Goal: Find specific page/section: Find specific page/section

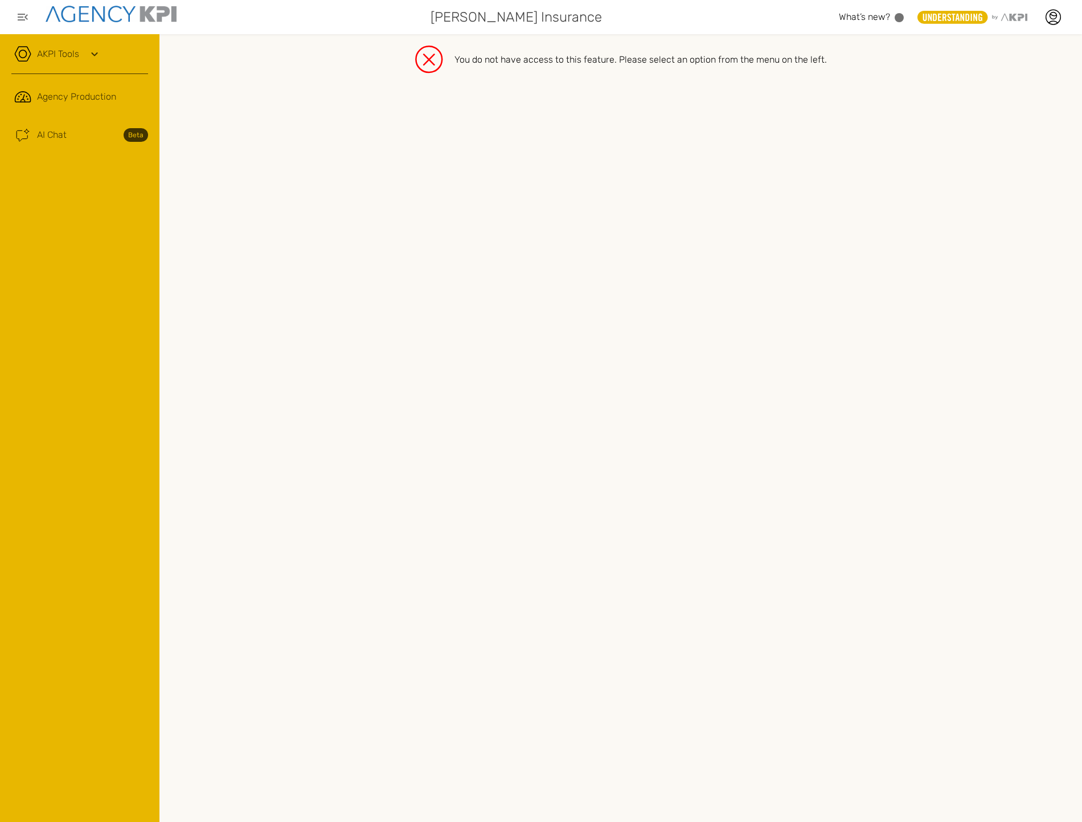
click at [414, 56] on div "You do not have access to this feature. Please select an option from the menu o…" at bounding box center [621, 60] width 900 height 28
click at [1052, 18] on icon at bounding box center [1052, 17] width 17 height 17
click at [982, 138] on li "Log Out" at bounding box center [1001, 148] width 136 height 30
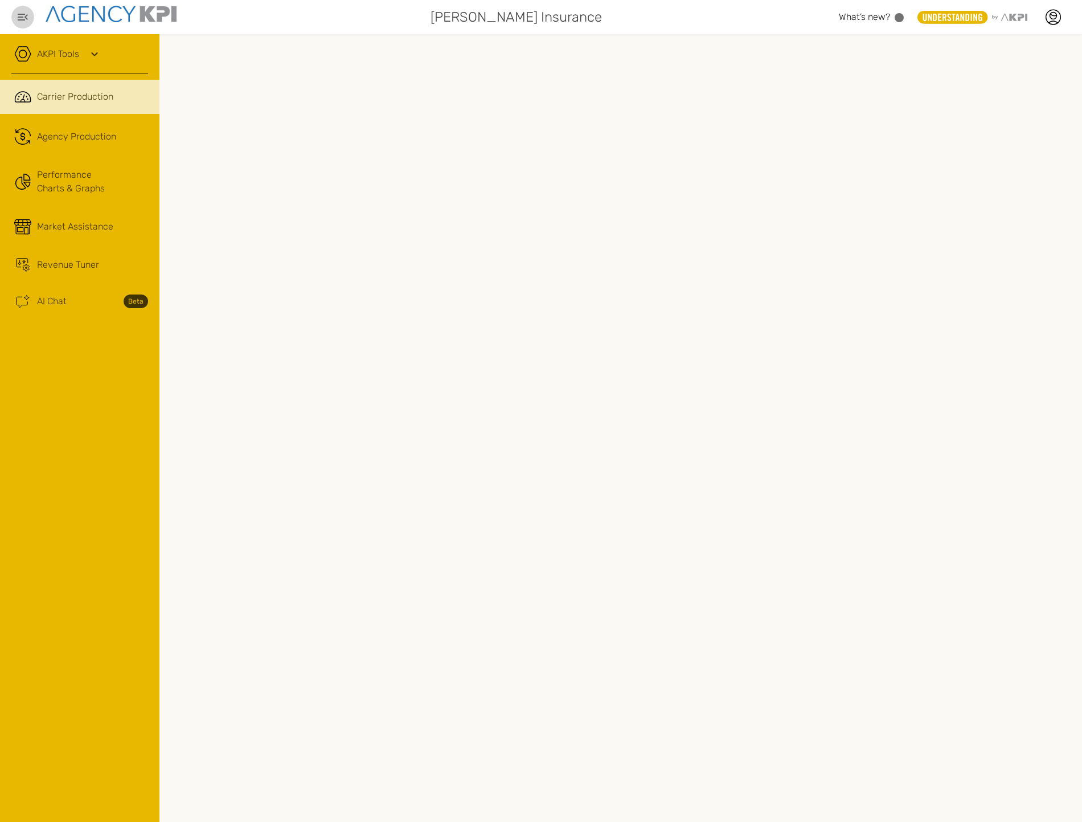
click at [48, 56] on link "AKPI Tools" at bounding box center [58, 54] width 42 height 14
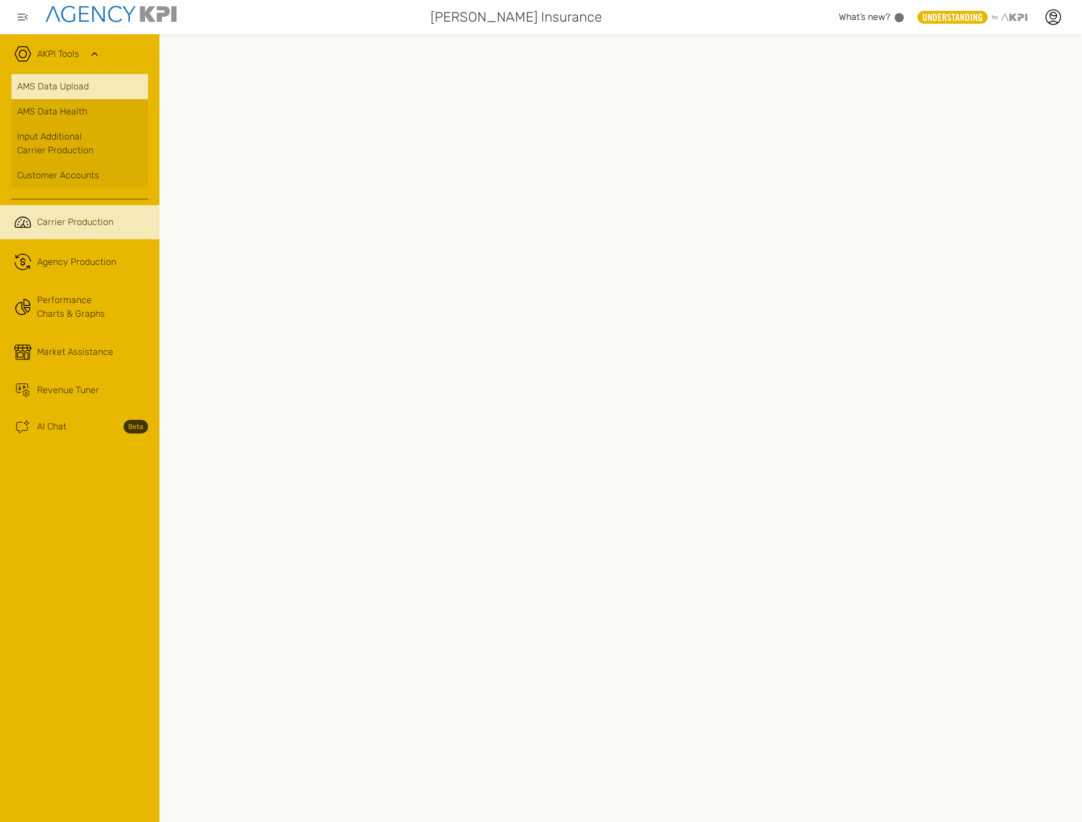
click at [54, 88] on link "AMS Data Upload" at bounding box center [79, 86] width 137 height 25
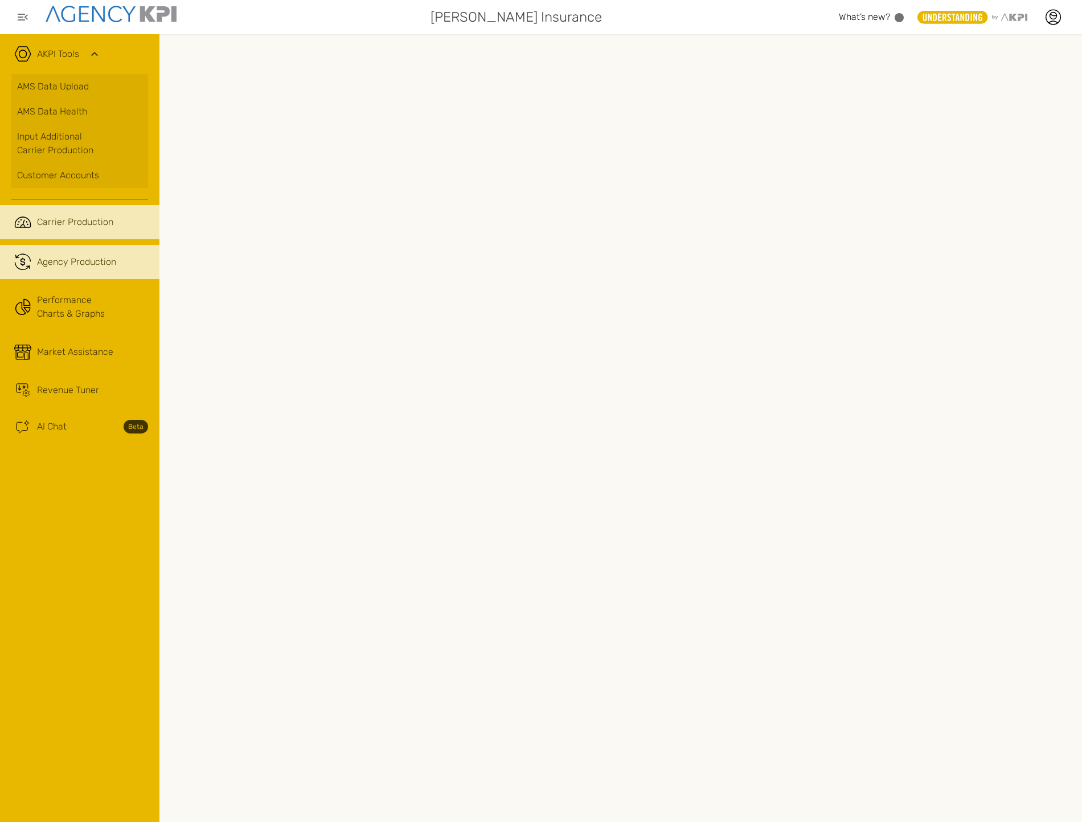
click at [60, 261] on span "Agency Production" at bounding box center [76, 262] width 79 height 14
click at [111, 266] on span "Agency Production" at bounding box center [76, 262] width 79 height 14
click at [92, 255] on span "Agency Production" at bounding box center [76, 262] width 79 height 14
click at [75, 257] on span "Agency Production" at bounding box center [76, 262] width 79 height 14
